Goal: Task Accomplishment & Management: Use online tool/utility

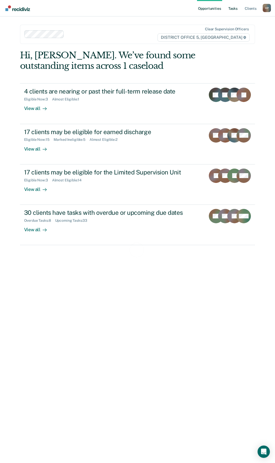
click at [234, 12] on link "Tasks" at bounding box center [233, 8] width 11 height 16
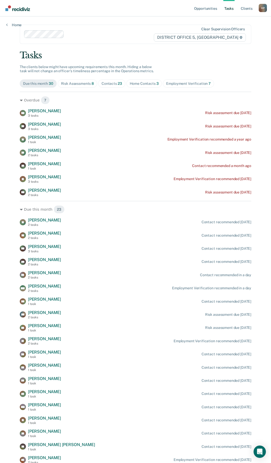
click at [148, 84] on div "Home Contacts 3" at bounding box center [144, 83] width 29 height 4
